Goal: Check status

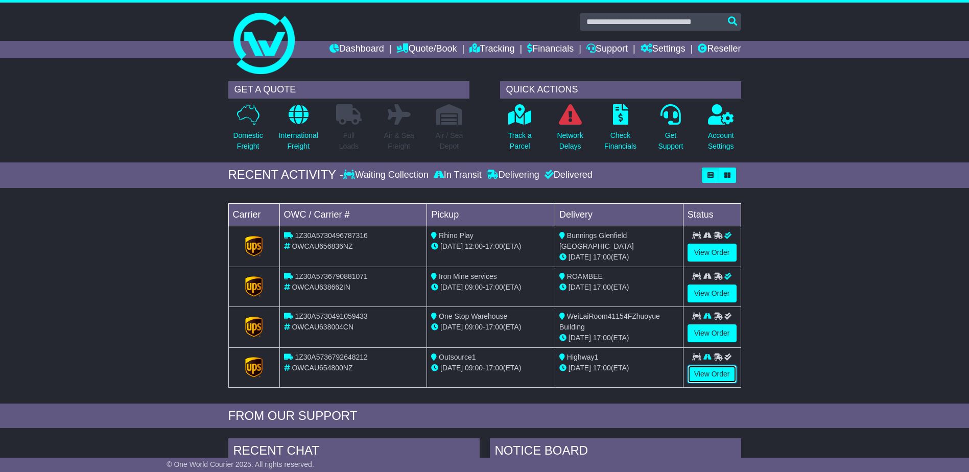
click at [710, 378] on link "View Order" at bounding box center [712, 374] width 49 height 18
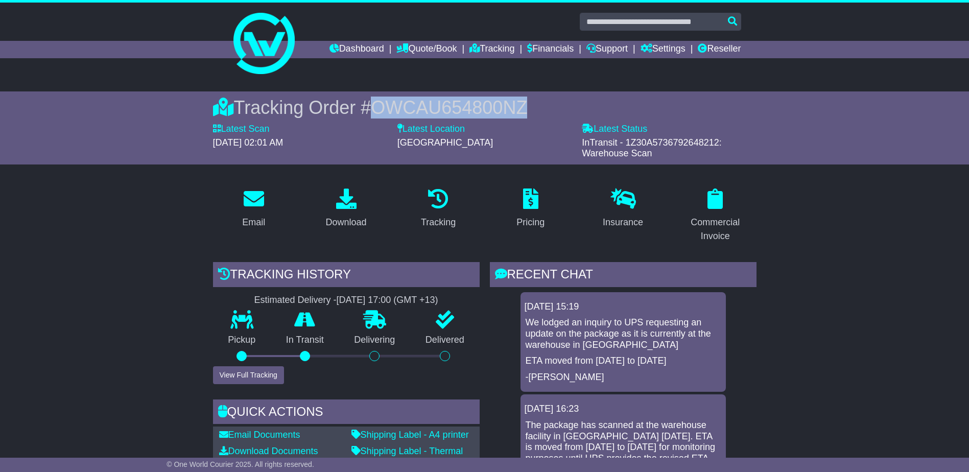
drag, startPoint x: 554, startPoint y: 103, endPoint x: 379, endPoint y: 107, distance: 175.8
click at [379, 107] on div "Tracking Order # OWCAU654800NZ" at bounding box center [485, 108] width 544 height 22
copy span "OWCAU654800NZ"
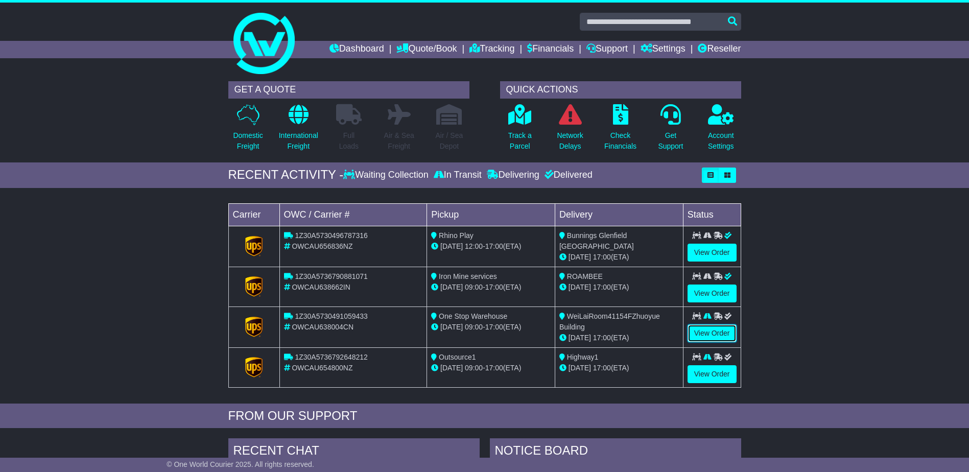
click at [719, 332] on link "View Order" at bounding box center [712, 333] width 49 height 18
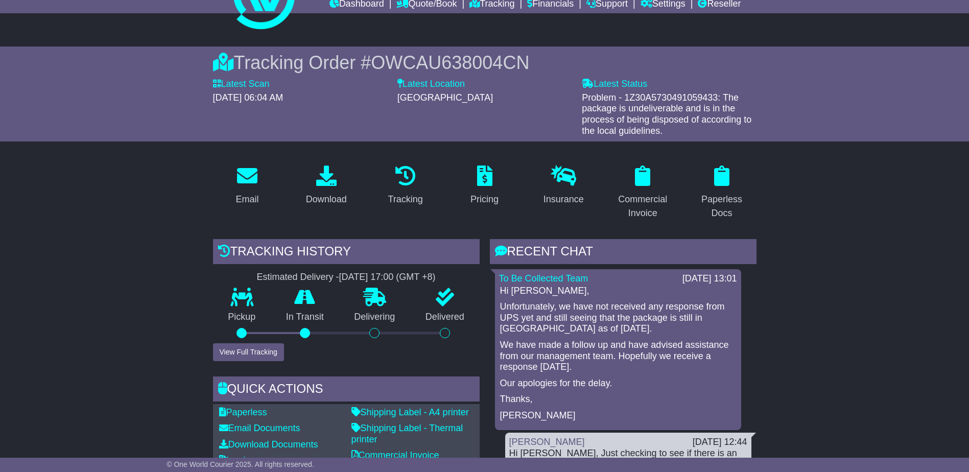
scroll to position [102, 0]
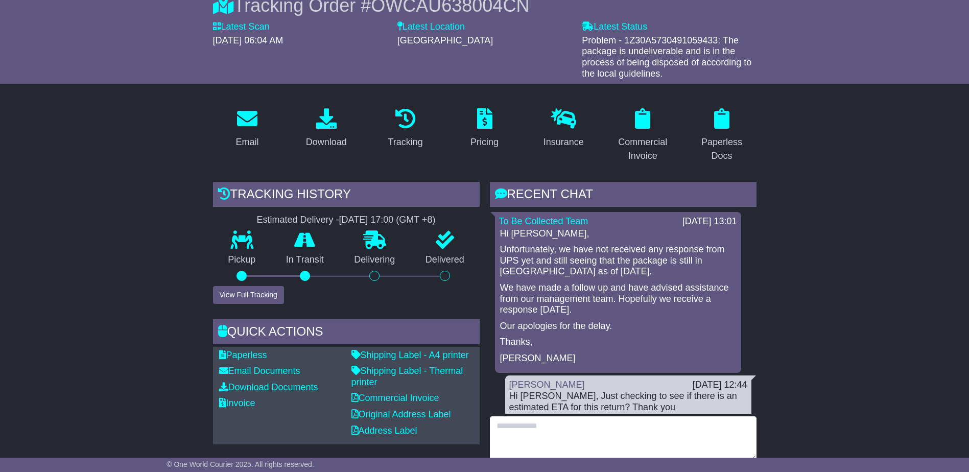
click at [547, 435] on textarea at bounding box center [623, 438] width 267 height 44
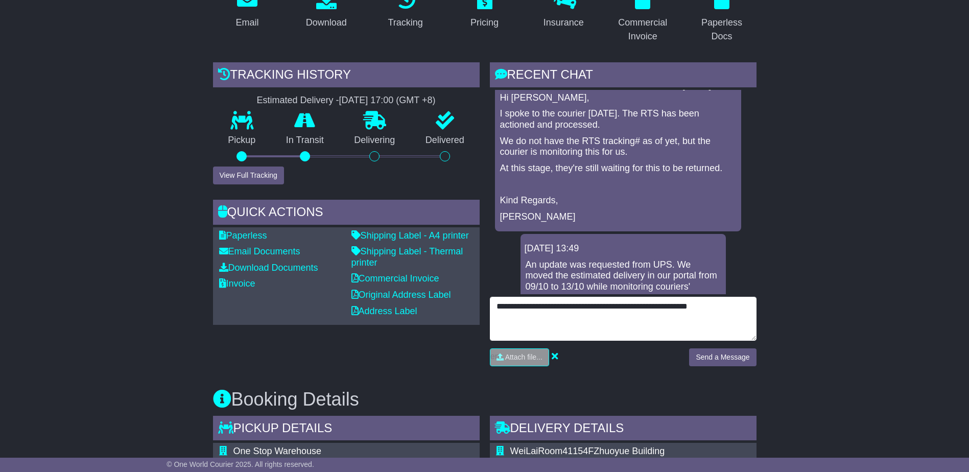
scroll to position [307, 0]
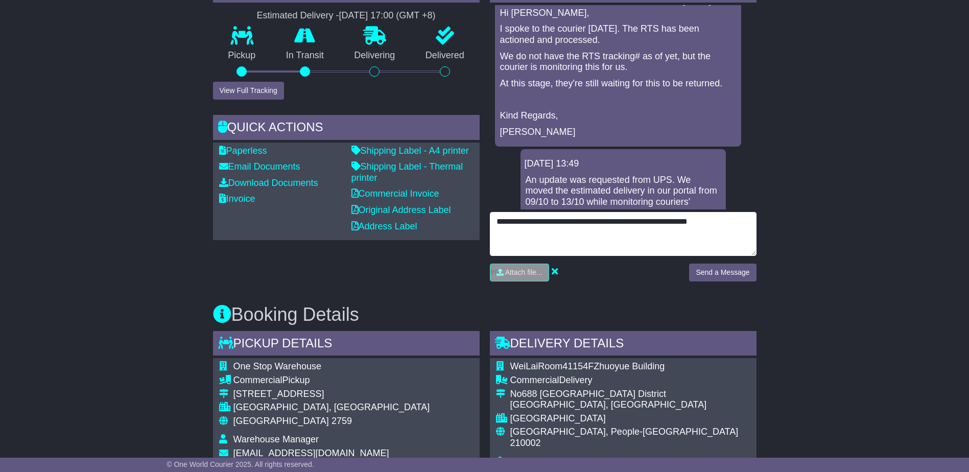
type textarea "**********"
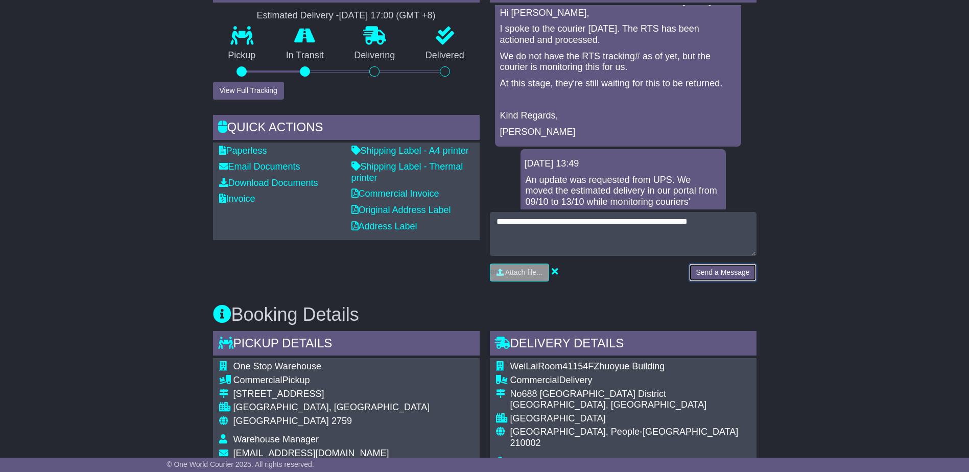
click at [737, 270] on button "Send a Message" at bounding box center [722, 273] width 67 height 18
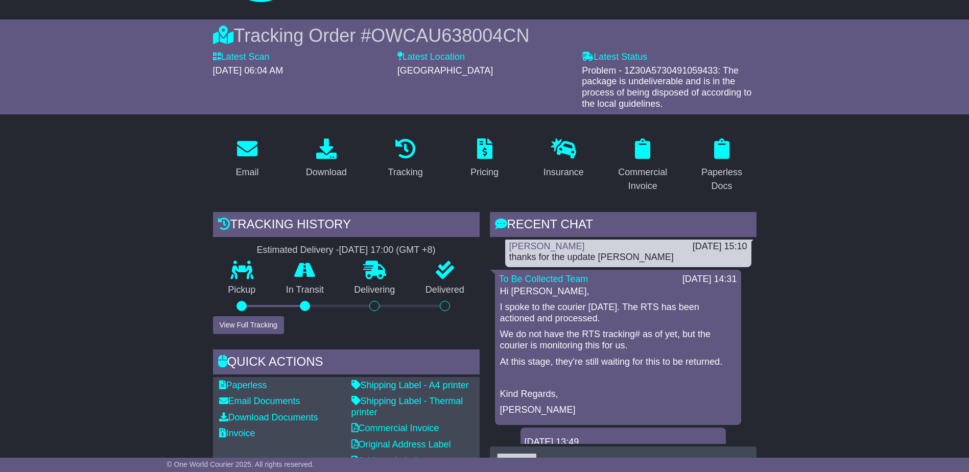
scroll to position [0, 0]
